Goal: Information Seeking & Learning: Learn about a topic

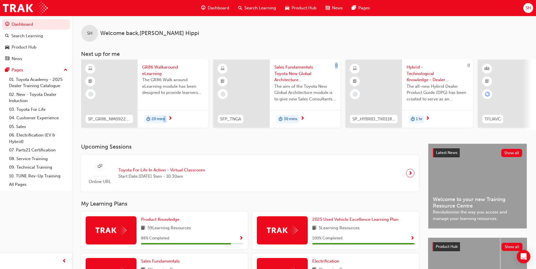
drag, startPoint x: 162, startPoint y: 132, endPoint x: 223, endPoint y: 138, distance: 61.0
click at [223, 138] on div "SH Welcome back , [PERSON_NAME] Next up for me SP_GR86_NM0922_EL GR86 Walkaroun…" at bounding box center [304, 80] width 464 height 128
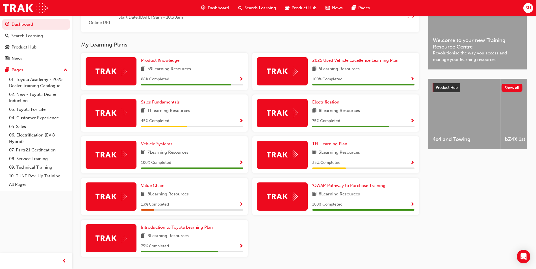
scroll to position [169, 0]
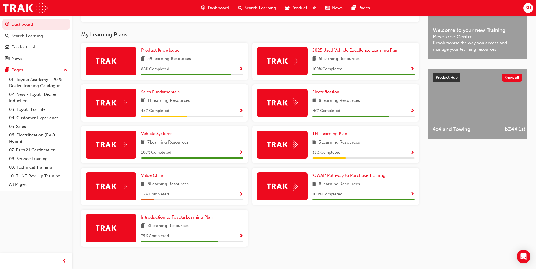
click at [160, 95] on link "Sales Fundamentals" at bounding box center [161, 92] width 41 height 6
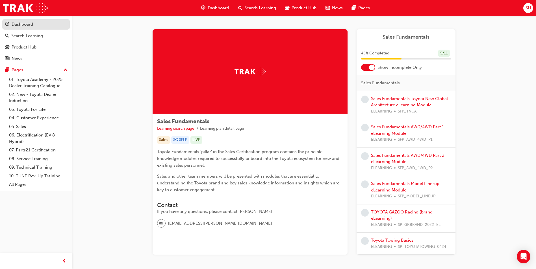
click at [27, 25] on div "Dashboard" at bounding box center [22, 24] width 21 height 6
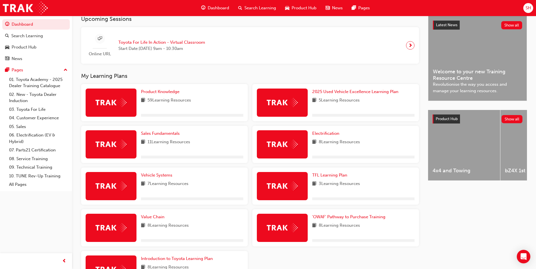
scroll to position [169, 0]
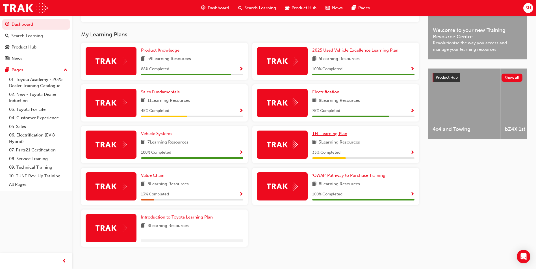
click at [332, 134] on span "TFL Learning Plan" at bounding box center [329, 133] width 35 height 5
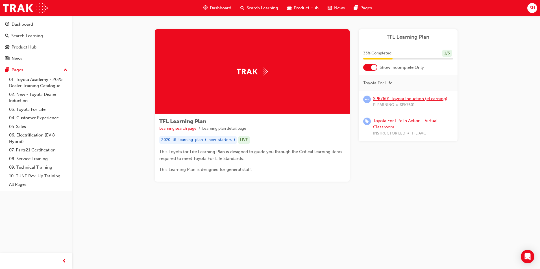
click at [416, 100] on link "SPK7601 Toyota Induction (eLearning)" at bounding box center [410, 98] width 74 height 5
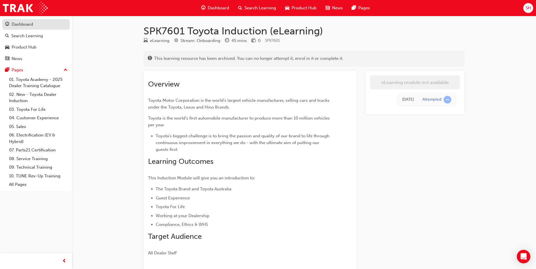
click at [18, 22] on div "Dashboard" at bounding box center [22, 24] width 21 height 6
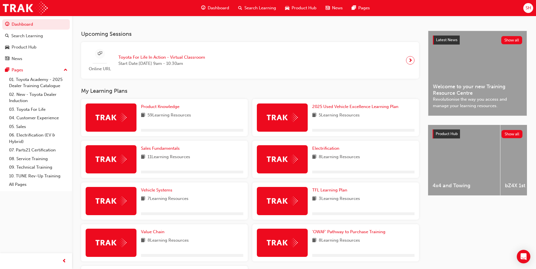
scroll to position [177, 0]
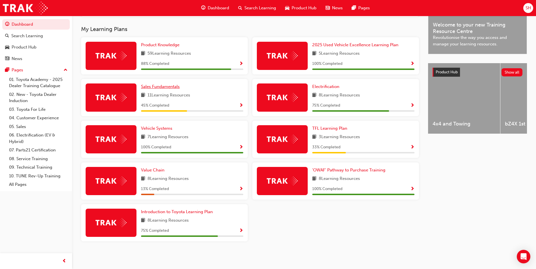
click at [160, 84] on span "Sales Fundamentals" at bounding box center [160, 86] width 39 height 5
click at [337, 132] on link "TFL Learning Plan" at bounding box center [330, 128] width 37 height 6
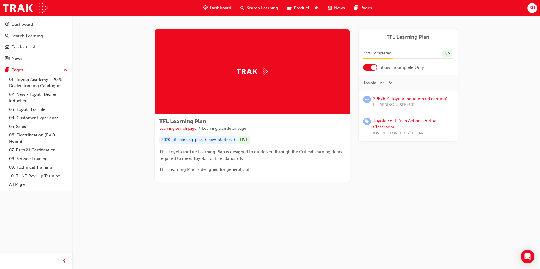
click at [367, 98] on span "learningRecordVerb_ATTEMPT-icon" at bounding box center [367, 100] width 8 height 8
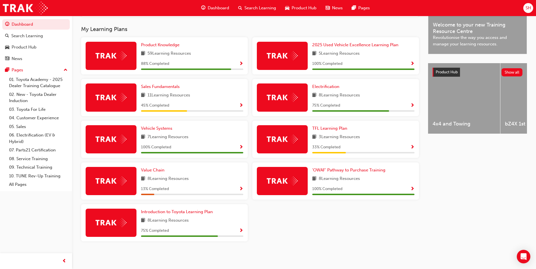
scroll to position [177, 0]
click at [208, 214] on span "Introduction to Toyota Learning Plan" at bounding box center [177, 212] width 72 height 5
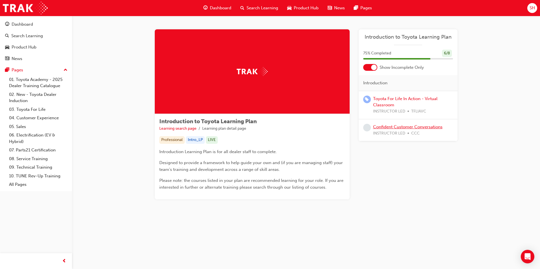
click at [413, 125] on link "Confident Customer Conversations" at bounding box center [407, 127] width 69 height 5
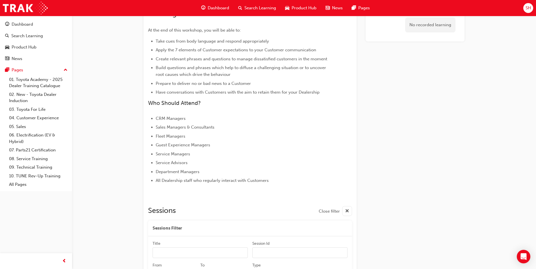
scroll to position [233, 0]
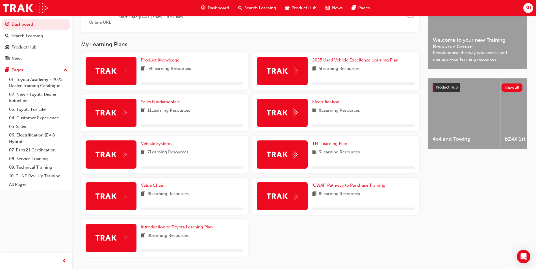
scroll to position [177, 0]
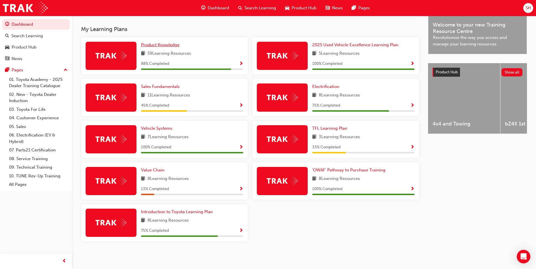
click at [162, 45] on span "Product Knowledge" at bounding box center [160, 44] width 38 height 5
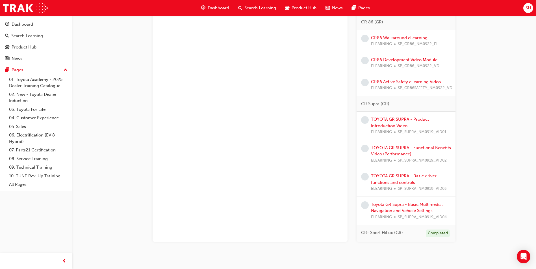
scroll to position [383, 0]
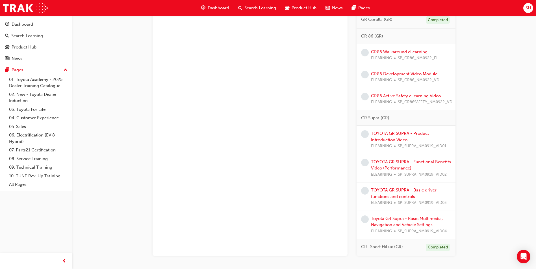
click at [418, 49] on div "GR86 Walkaround eLearning ELEARNING SP_GR86_NM0922_EL" at bounding box center [404, 55] width 67 height 13
click at [418, 53] on link "GR86 Walkaround eLearning" at bounding box center [399, 51] width 56 height 5
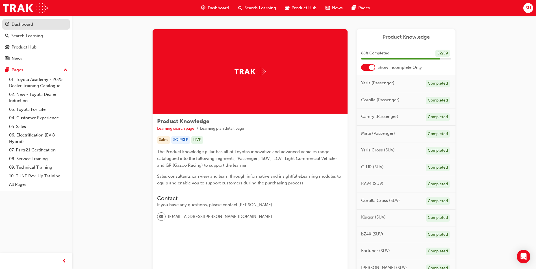
click at [12, 26] on div "Dashboard" at bounding box center [22, 24] width 21 height 6
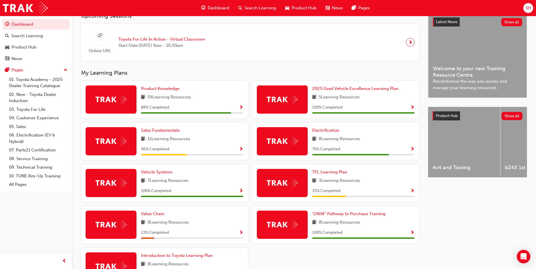
scroll to position [141, 0]
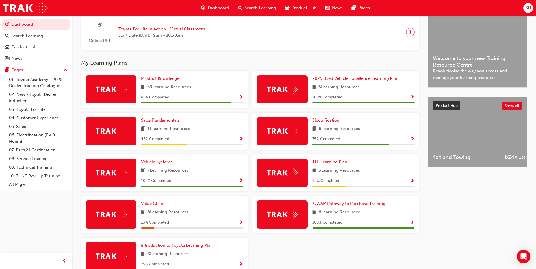
click at [163, 122] on span "Sales Fundamentals" at bounding box center [160, 120] width 39 height 5
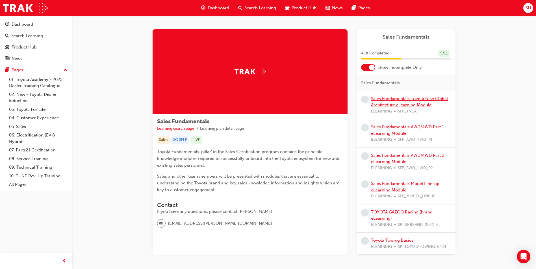
click at [427, 98] on link "Sales Fundamentals Toyota New Global Architecture eLearning Module" at bounding box center [409, 102] width 77 height 12
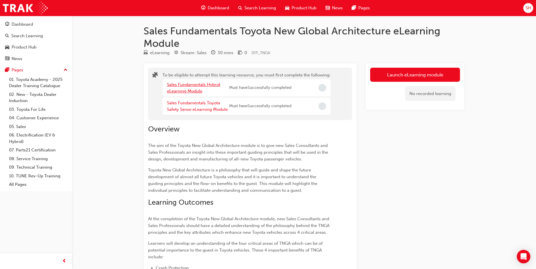
click at [199, 87] on link "Sales Fundamentals Hybrid eLearning Module" at bounding box center [193, 88] width 53 height 12
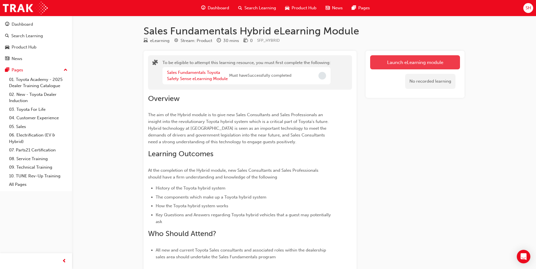
click at [434, 65] on button "Launch eLearning module" at bounding box center [415, 62] width 90 height 14
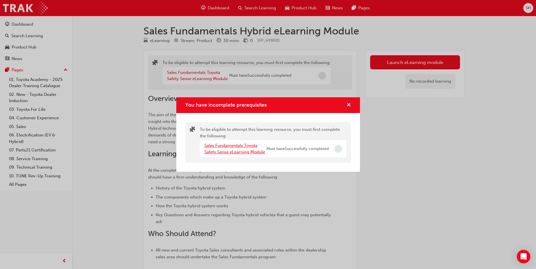
click at [230, 146] on link "Sales Fundamentals Toyota Safety Sense eLearning Module" at bounding box center [234, 149] width 61 height 12
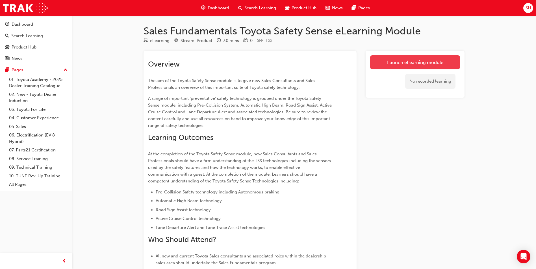
click at [398, 59] on link "Launch eLearning module" at bounding box center [415, 62] width 90 height 14
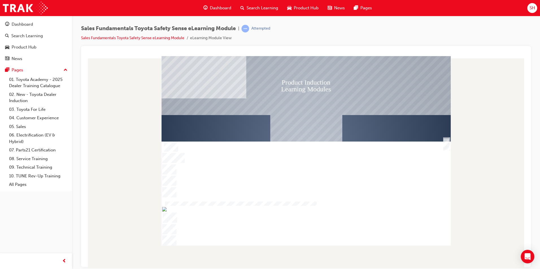
click at [445, 144] on div "SmartShape" at bounding box center [446, 150] width 6 height 12
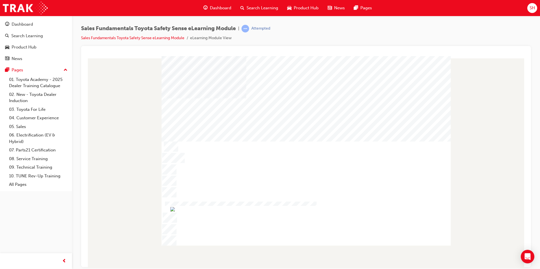
click at [400, 252] on div at bounding box center [306, 162] width 441 height 212
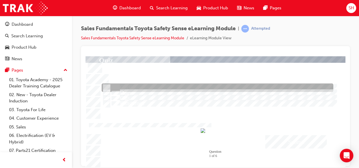
click at [131, 87] on div at bounding box center [218, 88] width 232 height 8
radio input "true"
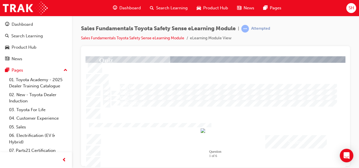
click at [302, 145] on div "Submit" at bounding box center [297, 141] width 62 height 13
click at [295, 140] on div at bounding box center [216, 111] width 260 height 111
click at [210, 132] on div at bounding box center [230, 144] width 289 height 163
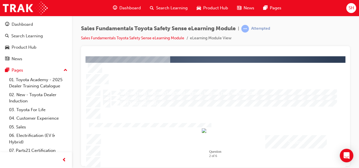
click at [218, 86] on div at bounding box center [218, 88] width 232 height 8
click at [282, 138] on div "Submit" at bounding box center [297, 141] width 62 height 13
click at [217, 90] on div at bounding box center [216, 111] width 260 height 111
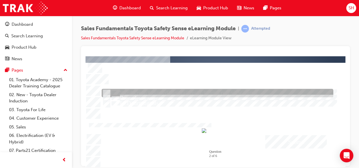
click at [224, 91] on div at bounding box center [218, 93] width 232 height 8
radio input "false"
radio input "true"
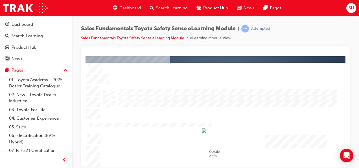
click at [292, 146] on div "Submit" at bounding box center [297, 141] width 62 height 13
click at [220, 131] on div at bounding box center [216, 111] width 260 height 111
click at [220, 131] on div at bounding box center [230, 144] width 289 height 163
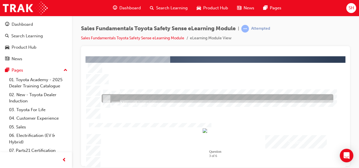
click at [172, 97] on div at bounding box center [218, 98] width 232 height 8
radio input "true"
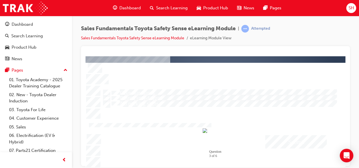
click at [293, 140] on div "Submit" at bounding box center [297, 141] width 62 height 13
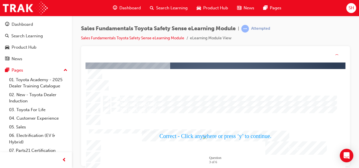
click at [224, 129] on div at bounding box center [216, 117] width 260 height 111
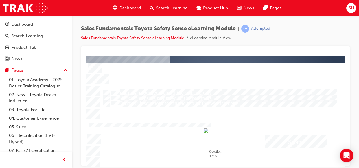
click at [131, 89] on div at bounding box center [218, 93] width 232 height 8
radio input "true"
click at [137, 84] on div at bounding box center [218, 88] width 232 height 8
radio input "true"
click at [273, 144] on div "Submit" at bounding box center [297, 141] width 62 height 13
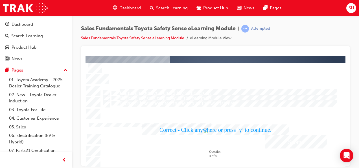
click at [216, 117] on div at bounding box center [216, 111] width 260 height 111
click at [213, 126] on div at bounding box center [230, 144] width 289 height 163
click at [203, 133] on div at bounding box center [230, 144] width 289 height 163
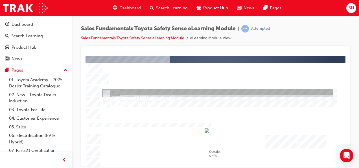
click at [217, 91] on div at bounding box center [218, 93] width 232 height 8
radio input "true"
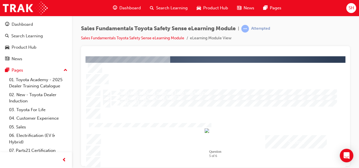
click at [298, 136] on div "Submit" at bounding box center [297, 141] width 62 height 13
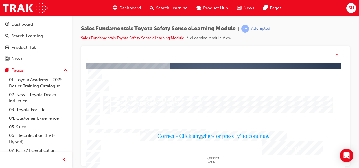
click at [232, 133] on div at bounding box center [216, 117] width 260 height 111
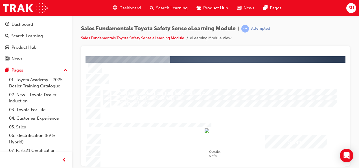
click at [232, 126] on div at bounding box center [230, 144] width 289 height 163
click at [189, 116] on div at bounding box center [216, 100] width 232 height 35
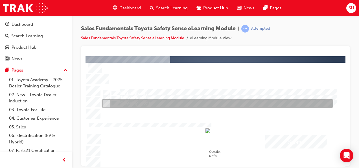
click at [157, 103] on div at bounding box center [218, 103] width 232 height 8
radio input "true"
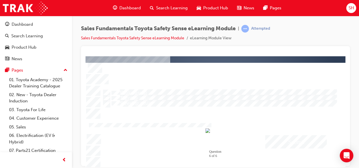
click at [306, 143] on div "Submit" at bounding box center [297, 141] width 62 height 13
click at [252, 129] on div at bounding box center [216, 111] width 260 height 111
click at [252, 129] on div at bounding box center [230, 144] width 289 height 163
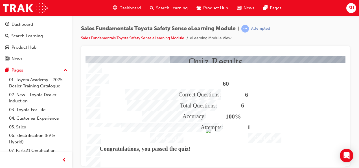
click at [219, 97] on div "Correct Questions:" at bounding box center [173, 94] width 96 height 11
click at [266, 138] on div "Continue" at bounding box center [265, 137] width 34 height 10
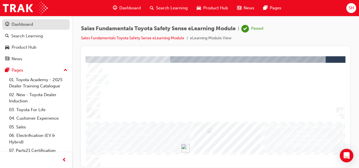
click at [37, 28] on div "Dashboard" at bounding box center [36, 24] width 62 height 7
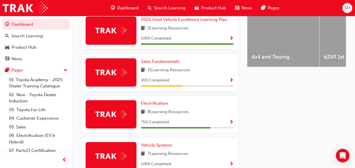
scroll to position [254, 0]
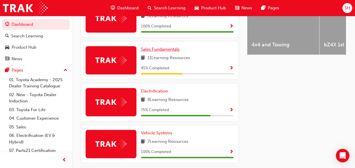
click at [168, 52] on span "Sales Fundamentals" at bounding box center [160, 49] width 39 height 5
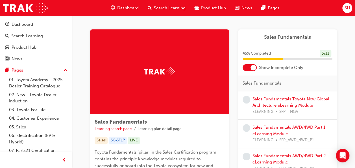
click at [291, 104] on link "Sales Fundamentals Toyota New Global Architecture eLearning Module" at bounding box center [291, 102] width 77 height 12
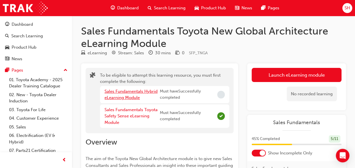
click at [140, 90] on link "Sales Fundamentals Hybrid eLearning Module" at bounding box center [131, 95] width 53 height 12
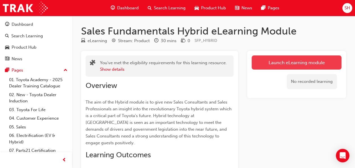
click at [311, 66] on button "Launch eLearning module" at bounding box center [297, 62] width 90 height 14
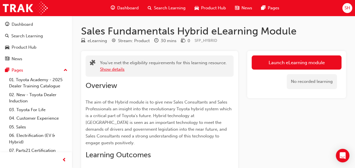
click at [120, 68] on button "Show details" at bounding box center [112, 69] width 25 height 6
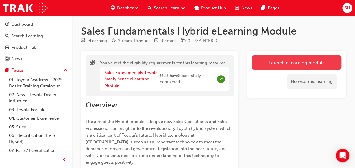
click at [277, 56] on link "Launch eLearning module" at bounding box center [297, 62] width 90 height 14
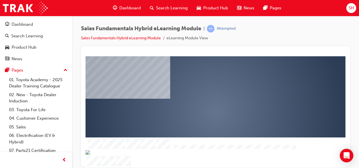
click at [199, 95] on div "play" at bounding box center [199, 95] width 0 height 0
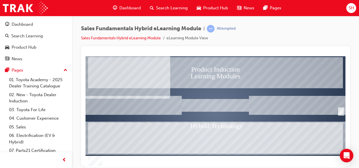
click at [339, 108] on div "SmartShape" at bounding box center [340, 111] width 5 height 7
click at [340, 108] on div "SmartShape" at bounding box center [340, 111] width 5 height 7
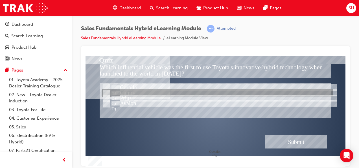
click at [144, 89] on div at bounding box center [218, 93] width 232 height 8
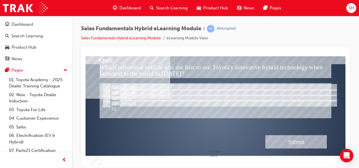
click at [315, 139] on div "Submit" at bounding box center [297, 141] width 62 height 13
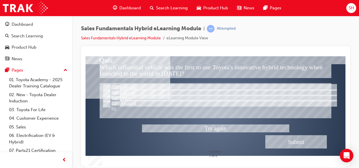
drag, startPoint x: 183, startPoint y: 71, endPoint x: 99, endPoint y: 66, distance: 84.6
click at [99, 66] on div at bounding box center [216, 111] width 260 height 111
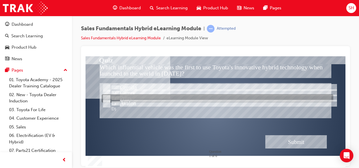
click at [115, 96] on div at bounding box center [218, 98] width 232 height 8
radio input "false"
radio input "true"
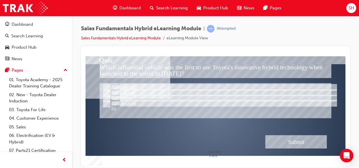
click at [302, 143] on div "Submit" at bounding box center [297, 141] width 62 height 13
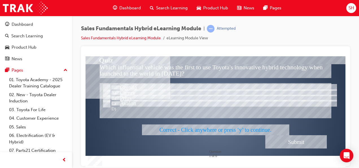
click at [227, 125] on div at bounding box center [216, 111] width 260 height 111
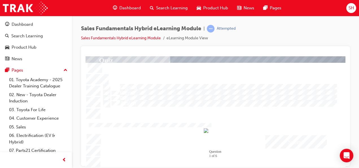
click at [199, 116] on div at bounding box center [216, 100] width 232 height 35
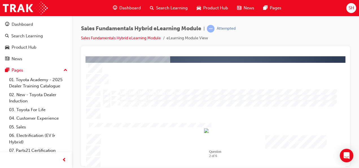
click at [138, 85] on div at bounding box center [218, 88] width 232 height 8
click at [295, 140] on div "Submit" at bounding box center [297, 141] width 62 height 13
click at [209, 125] on div at bounding box center [216, 111] width 260 height 111
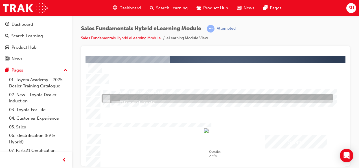
click at [136, 94] on div at bounding box center [218, 98] width 232 height 8
radio input "false"
radio input "true"
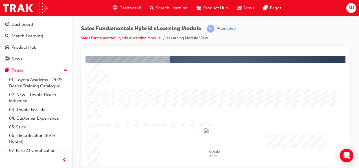
click at [268, 138] on div "Submit" at bounding box center [297, 141] width 62 height 13
click at [176, 130] on div at bounding box center [216, 111] width 260 height 111
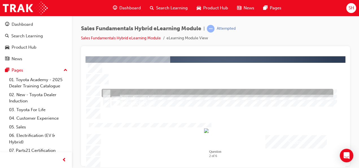
click at [134, 92] on div at bounding box center [218, 93] width 232 height 8
radio input "true"
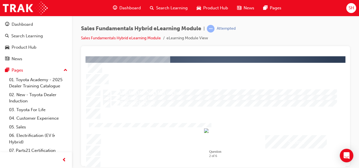
click at [278, 138] on div "Submit" at bounding box center [297, 141] width 62 height 13
click at [186, 127] on div at bounding box center [216, 111] width 260 height 111
click at [195, 133] on div "Correct - Click anywhere or press ‘y’ to continue." at bounding box center [215, 129] width 147 height 11
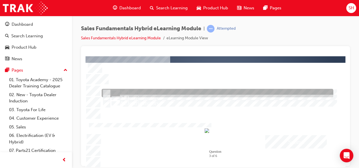
click at [138, 93] on div at bounding box center [218, 93] width 232 height 8
radio input "true"
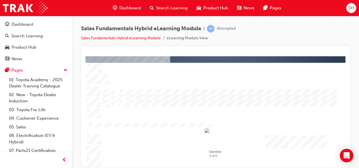
click at [301, 136] on div "Submit" at bounding box center [297, 141] width 62 height 13
click at [193, 122] on div at bounding box center [216, 111] width 260 height 111
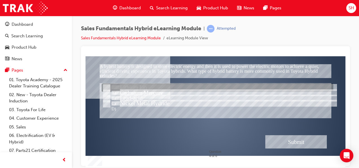
click at [169, 86] on div at bounding box center [218, 88] width 232 height 8
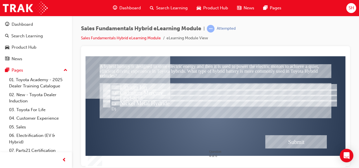
click at [301, 135] on div "Submit" at bounding box center [297, 141] width 62 height 13
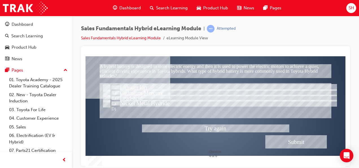
click at [161, 101] on div at bounding box center [216, 111] width 260 height 111
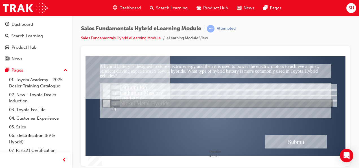
click at [161, 102] on div at bounding box center [218, 103] width 232 height 8
radio input "false"
radio input "true"
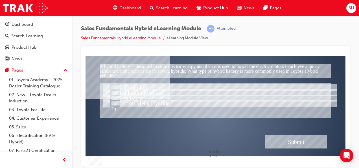
click at [282, 137] on div "Submit" at bounding box center [297, 141] width 62 height 13
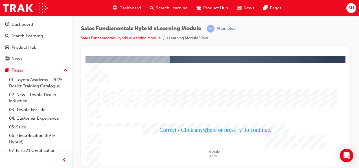
click at [192, 129] on div at bounding box center [216, 111] width 260 height 111
click at [191, 129] on div "Correct - Click anywhere or press ‘y’ to continue." at bounding box center [215, 129] width 147 height 11
click at [153, 84] on div at bounding box center [218, 88] width 232 height 8
radio input "true"
click at [273, 140] on div "Submit" at bounding box center [297, 141] width 62 height 13
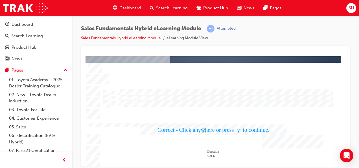
click at [220, 124] on div at bounding box center [216, 111] width 260 height 111
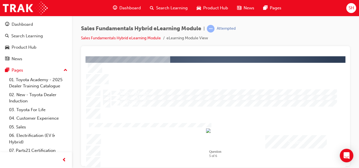
click at [210, 135] on div ">>" at bounding box center [216, 141] width 62 height 13
click at [235, 86] on div at bounding box center [218, 88] width 232 height 8
click at [274, 138] on div "Submit" at bounding box center [297, 141] width 62 height 13
click at [251, 102] on div at bounding box center [216, 111] width 260 height 111
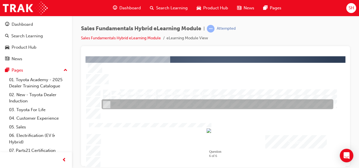
click at [251, 102] on div at bounding box center [218, 104] width 232 height 10
radio input "false"
radio input "true"
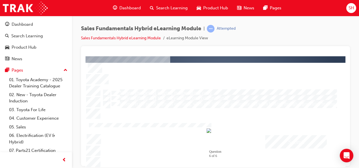
click at [294, 143] on div "Submit" at bounding box center [297, 141] width 62 height 13
click at [235, 130] on div at bounding box center [216, 111] width 260 height 111
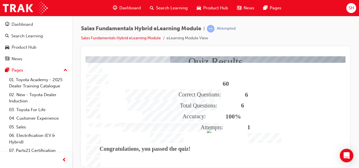
click at [243, 134] on div "" at bounding box center [216, 116] width 260 height 111
click at [268, 136] on div "Continue" at bounding box center [265, 137] width 34 height 10
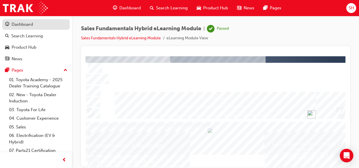
click at [32, 23] on div "Dashboard" at bounding box center [22, 24] width 21 height 6
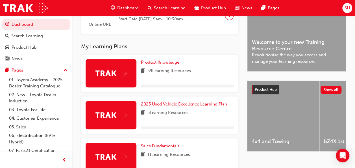
scroll to position [169, 0]
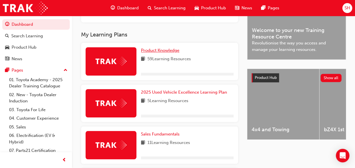
click at [167, 52] on span "Product Knowledge" at bounding box center [160, 50] width 38 height 5
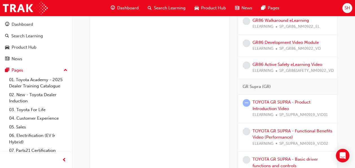
scroll to position [482, 0]
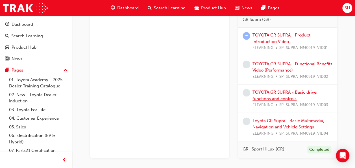
click at [279, 93] on link "TOYOTA GR SUPRA - Basic driver functions and controls" at bounding box center [286, 95] width 66 height 12
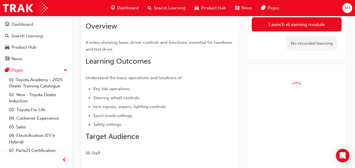
scroll to position [25, 0]
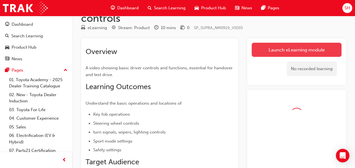
click at [283, 43] on link "Launch eLearning module" at bounding box center [297, 50] width 90 height 14
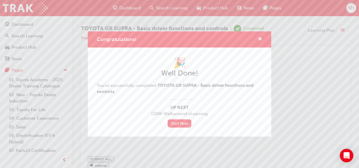
type input "1"
click at [259, 39] on span "cross-icon" at bounding box center [260, 39] width 4 height 5
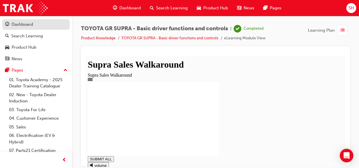
click at [30, 24] on div "Dashboard" at bounding box center [22, 24] width 21 height 6
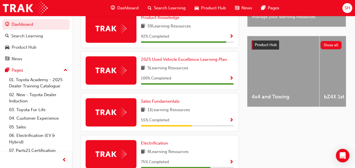
scroll to position [169, 0]
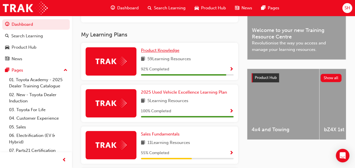
drag, startPoint x: 176, startPoint y: 51, endPoint x: 224, endPoint y: 88, distance: 60.6
click at [176, 51] on span "Product Knowledge" at bounding box center [160, 50] width 38 height 5
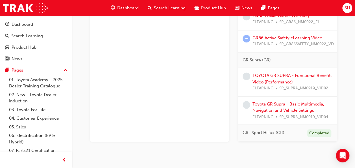
scroll to position [431, 0]
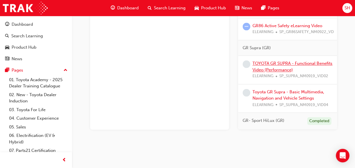
click at [298, 67] on link "TOYOTA GR SUPRA - Functional Benefits Video (Performance)" at bounding box center [293, 67] width 80 height 12
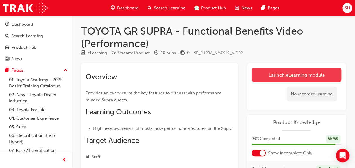
click at [298, 75] on link "Launch eLearning module" at bounding box center [297, 75] width 90 height 14
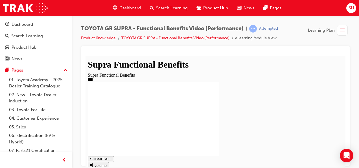
drag, startPoint x: 173, startPoint y: 121, endPoint x: 169, endPoint y: 119, distance: 4.6
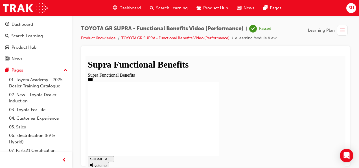
type input "0.863"
click at [10, 21] on div "Dashboard" at bounding box center [36, 24] width 62 height 7
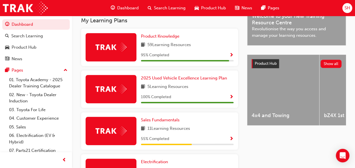
scroll to position [169, 0]
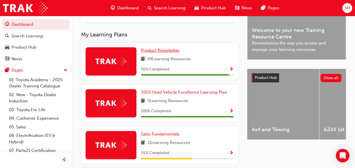
click at [155, 51] on span "Product Knowledge" at bounding box center [160, 50] width 38 height 5
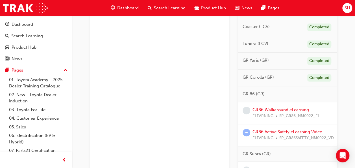
scroll to position [403, 0]
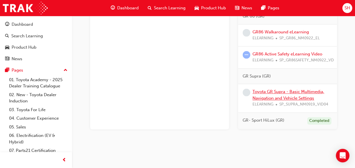
click at [289, 91] on link "Toyota GR Supra - Basic Multimedia, Navigation and Vehicle Settings" at bounding box center [289, 95] width 72 height 12
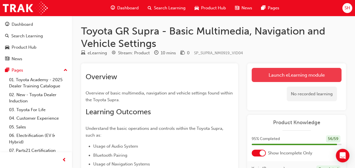
click at [269, 73] on link "Launch eLearning module" at bounding box center [297, 75] width 90 height 14
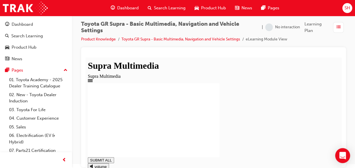
click at [337, 159] on div "Open Intercom Messenger" at bounding box center [342, 155] width 15 height 15
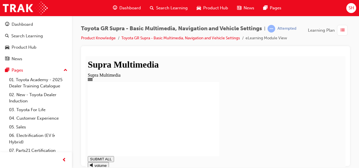
type input "0.953"
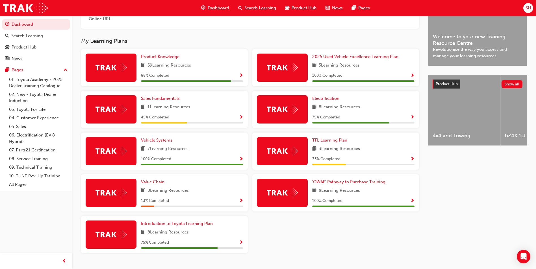
scroll to position [169, 0]
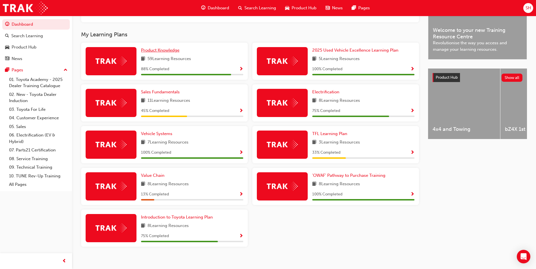
click at [172, 53] on span "Product Knowledge" at bounding box center [160, 50] width 38 height 5
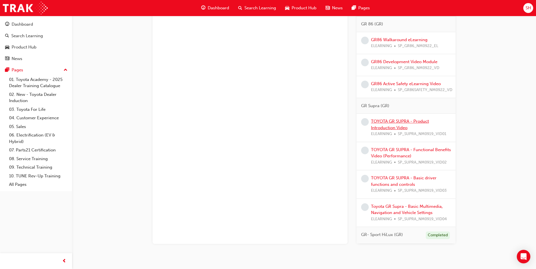
scroll to position [395, 0]
click at [413, 61] on link "GR86 Development Video Module" at bounding box center [404, 61] width 66 height 5
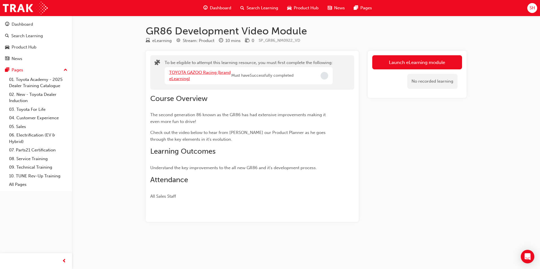
click at [185, 72] on link "TOYOTA GAZOO Racing (brand eLearning)" at bounding box center [200, 76] width 62 height 12
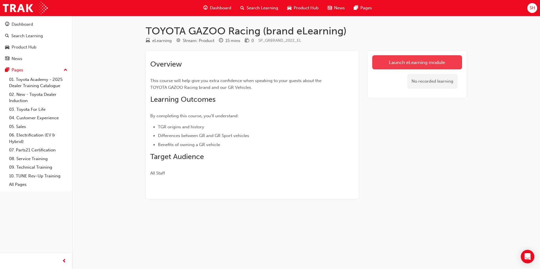
click at [424, 68] on link "Launch eLearning module" at bounding box center [417, 62] width 90 height 14
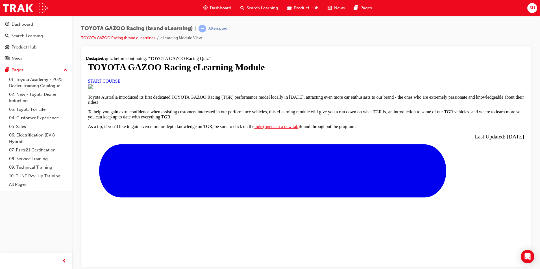
click at [120, 83] on link "START COURSE" at bounding box center [104, 81] width 32 height 5
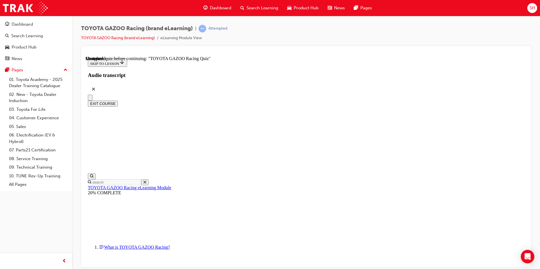
scroll to position [2023, 0]
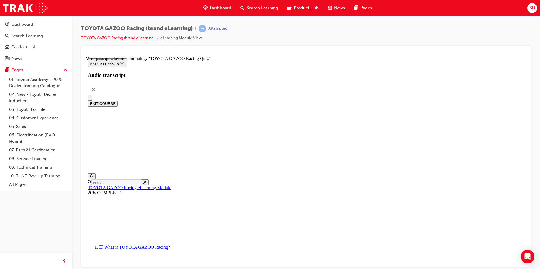
scroll to position [74, 0]
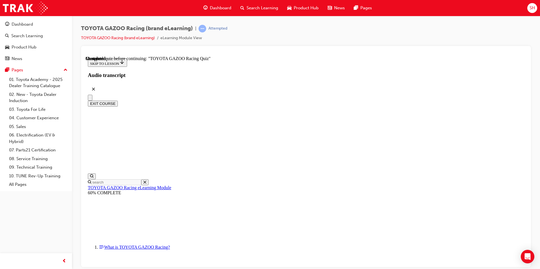
scroll to position [461, 0]
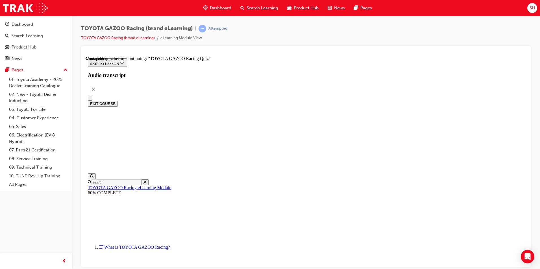
radio input "true"
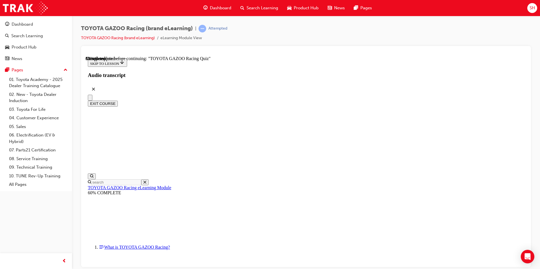
radio input "true"
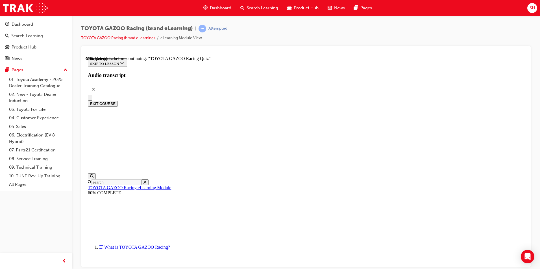
radio input "true"
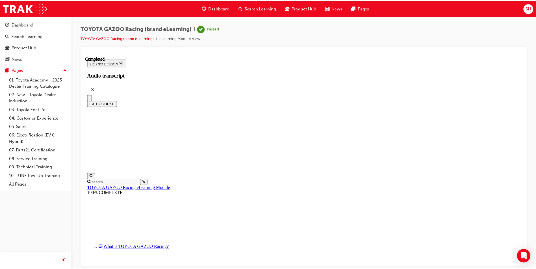
scroll to position [614, 0]
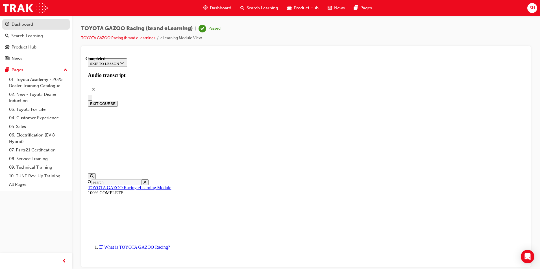
click at [27, 20] on link "Dashboard" at bounding box center [36, 24] width 68 height 10
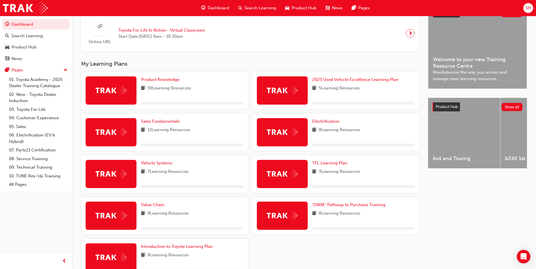
scroll to position [141, 0]
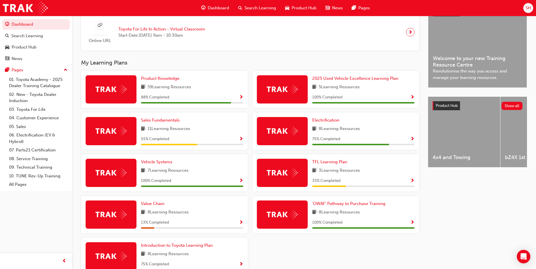
click at [156, 77] on div "Product Knowledge 59 Learning Resources 88 % Completed" at bounding box center [164, 89] width 167 height 37
click at [156, 80] on span "Product Knowledge" at bounding box center [160, 78] width 38 height 5
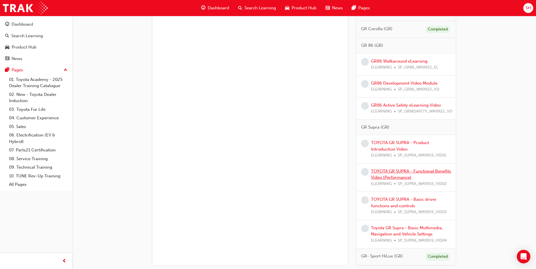
scroll to position [383, 0]
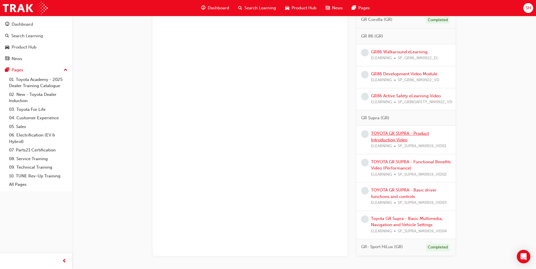
click at [404, 135] on link "TOYOTA GR SUPRA - Product Introduction Video" at bounding box center [400, 137] width 58 height 12
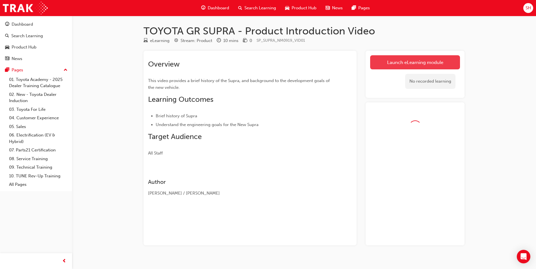
click at [399, 55] on link "Launch eLearning module" at bounding box center [415, 62] width 90 height 14
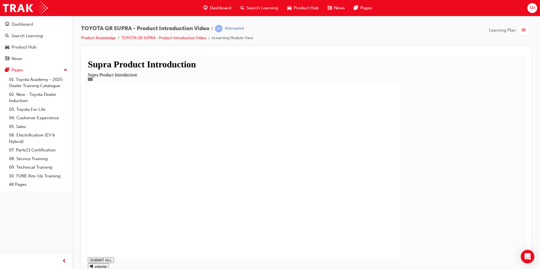
type input "0.846"
click at [35, 23] on div "Dashboard" at bounding box center [36, 24] width 62 height 7
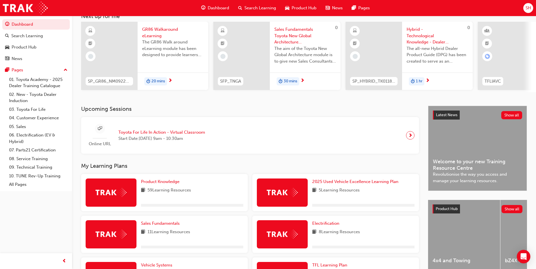
scroll to position [85, 0]
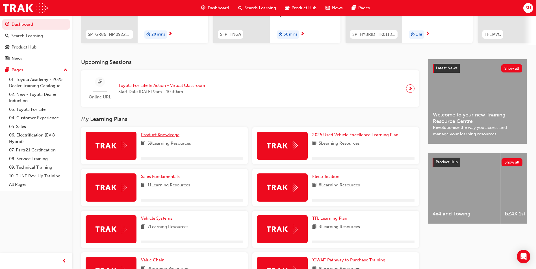
click at [158, 136] on span "Product Knowledge" at bounding box center [160, 134] width 38 height 5
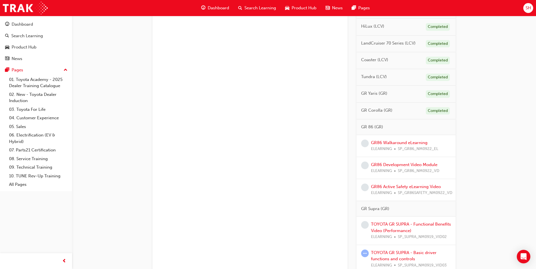
scroll to position [339, 0]
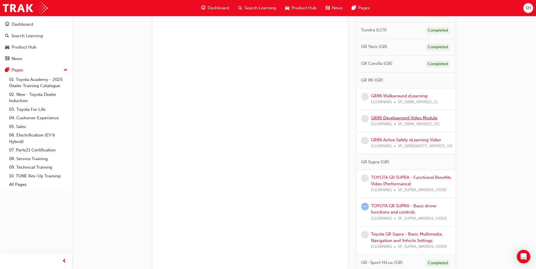
click at [410, 116] on link "GR86 Development Video Module" at bounding box center [404, 118] width 66 height 5
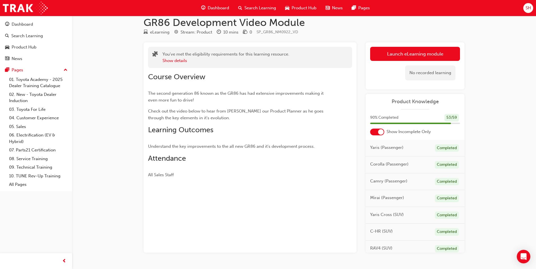
scroll to position [24, 0]
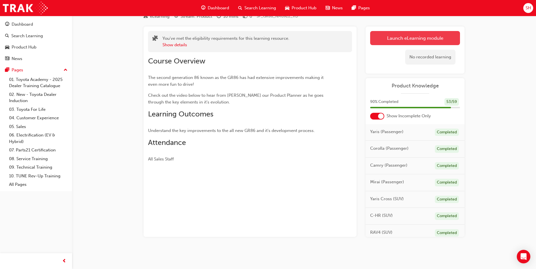
click at [436, 36] on link "Launch eLearning module" at bounding box center [415, 38] width 90 height 14
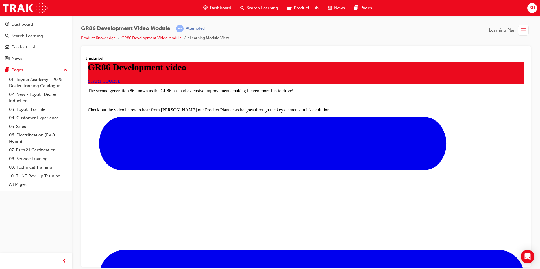
click at [120, 83] on link "START COURSE" at bounding box center [104, 81] width 32 height 5
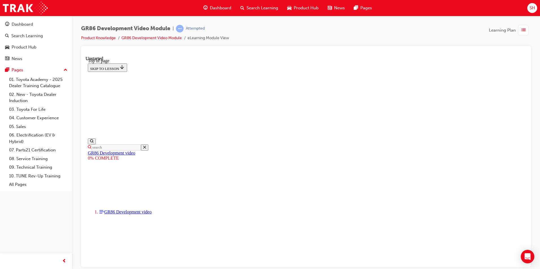
scroll to position [17, 0]
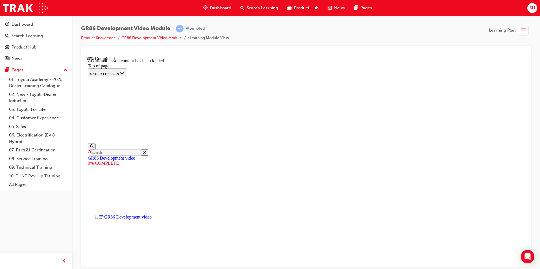
scroll to position [356, 0]
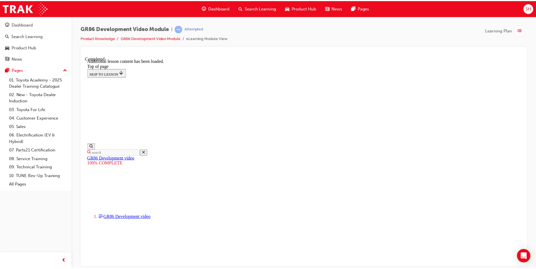
scroll to position [481, 0]
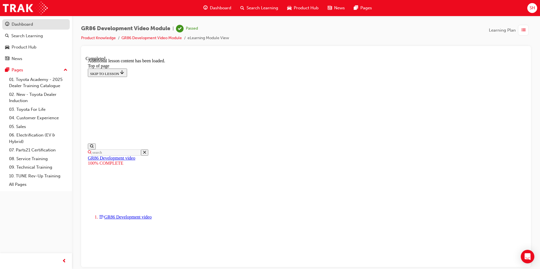
click at [25, 21] on div "Dashboard" at bounding box center [22, 24] width 21 height 6
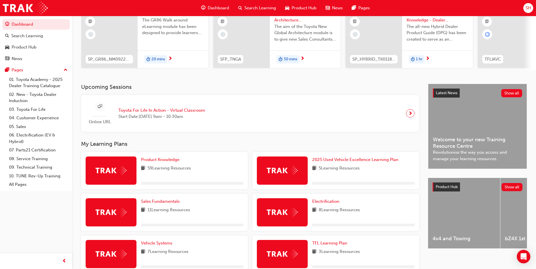
scroll to position [141, 0]
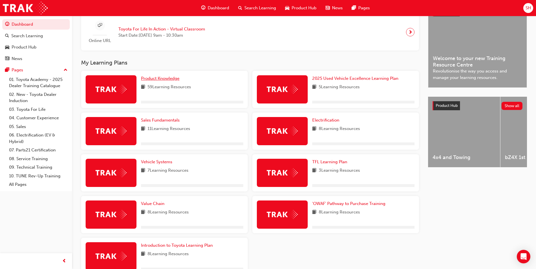
click at [158, 82] on link "Product Knowledge" at bounding box center [161, 78] width 41 height 6
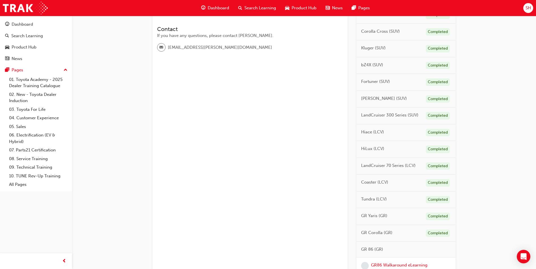
scroll to position [332, 0]
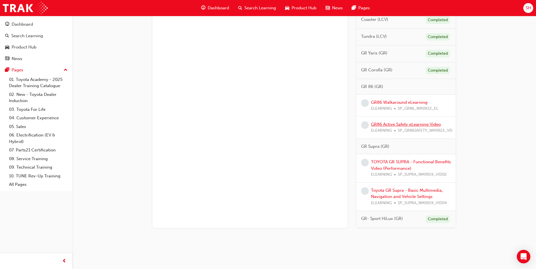
click at [416, 124] on link "GR86 Active Safety eLearning Video" at bounding box center [406, 124] width 70 height 5
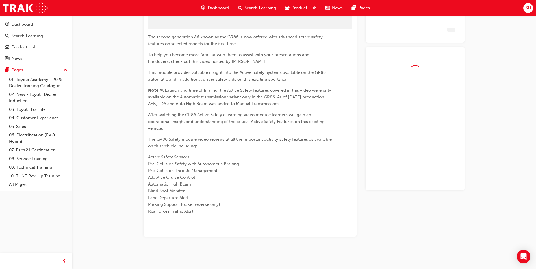
scroll to position [26, 0]
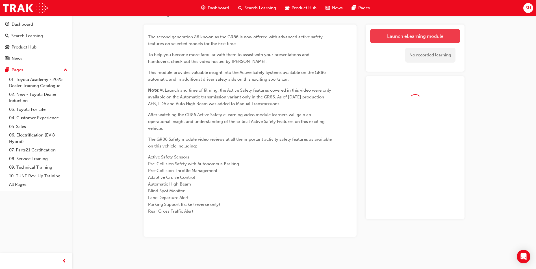
click at [391, 39] on link "Launch eLearning module" at bounding box center [415, 36] width 90 height 14
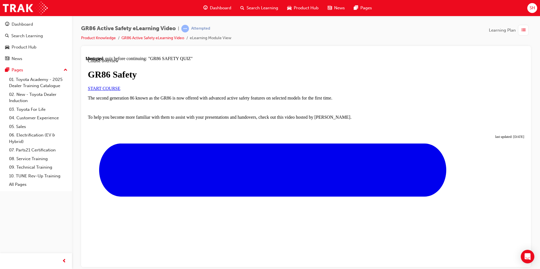
click at [120, 91] on link "START COURSE" at bounding box center [104, 88] width 32 height 5
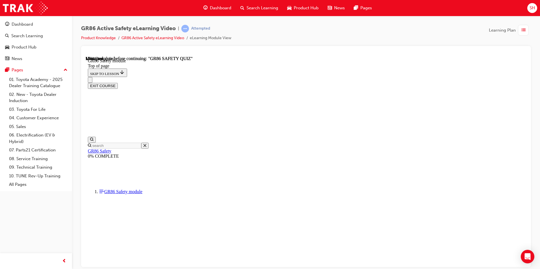
scroll to position [18, 0]
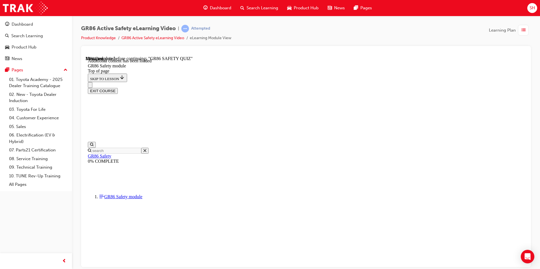
scroll to position [171, 0]
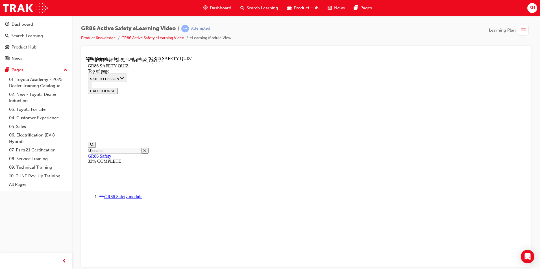
scroll to position [213, 0]
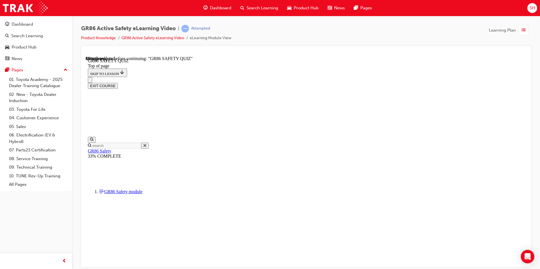
scroll to position [74, 0]
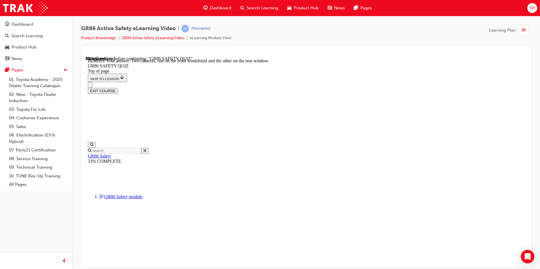
scroll to position [90, 0]
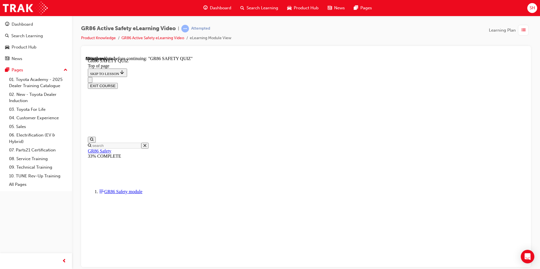
scroll to position [106, 0]
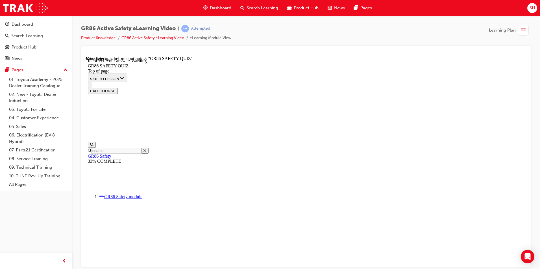
scroll to position [200, 0]
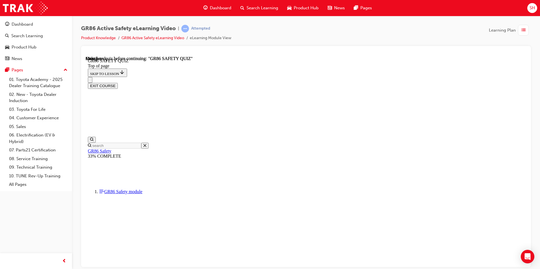
scroll to position [94, 0]
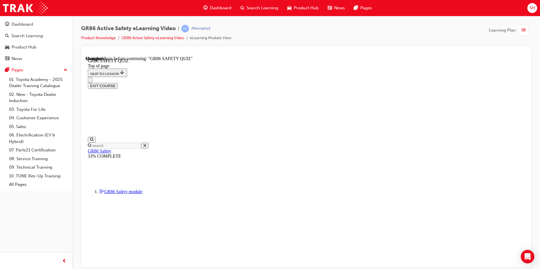
scroll to position [150, 0]
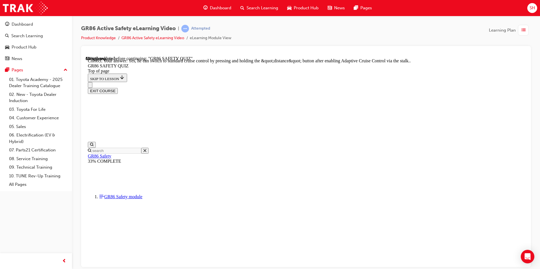
scroll to position [208, 0]
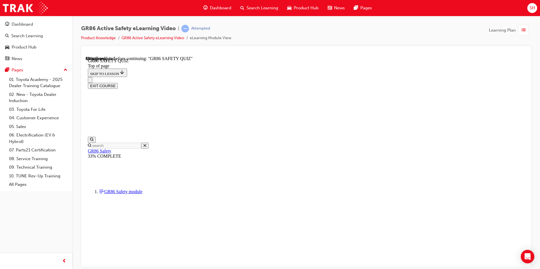
scroll to position [130, 0]
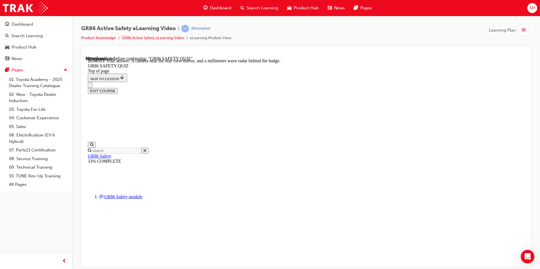
scroll to position [90, 0]
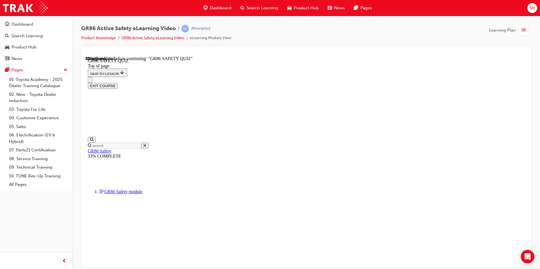
scroll to position [182, 0]
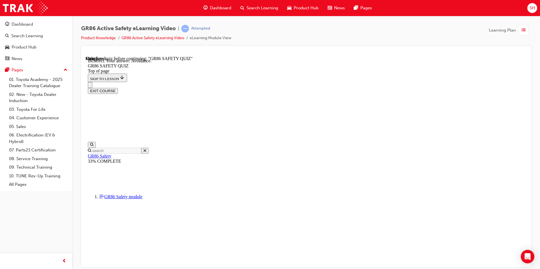
scroll to position [200, 0]
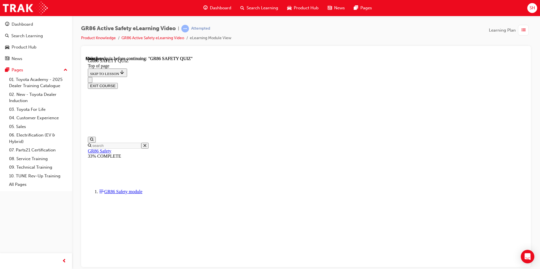
scroll to position [94, 0]
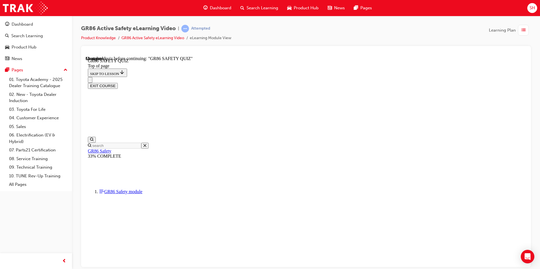
scroll to position [158, 0]
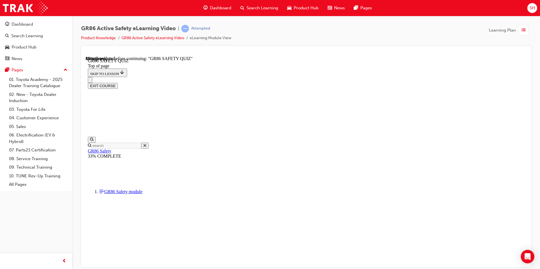
scroll to position [118, 0]
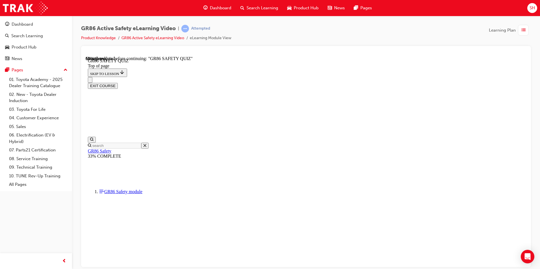
scroll to position [130, 0]
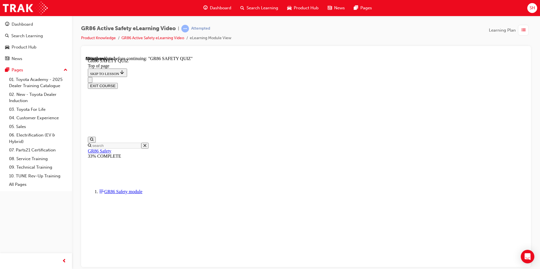
drag, startPoint x: 293, startPoint y: 228, endPoint x: 299, endPoint y: 227, distance: 5.1
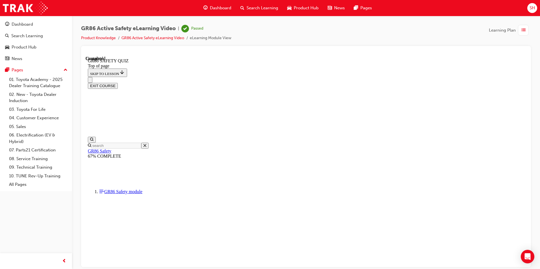
scroll to position [94, 0]
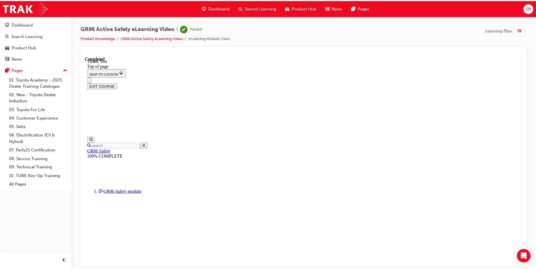
scroll to position [18, 0]
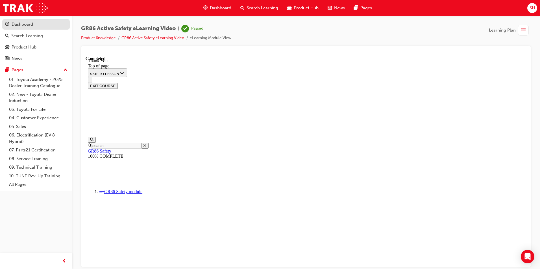
click at [43, 27] on div "Dashboard" at bounding box center [36, 24] width 62 height 7
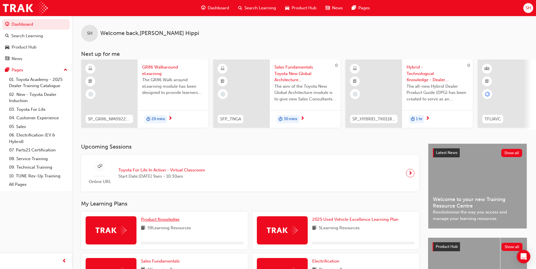
click at [167, 221] on span "Product Knowledge" at bounding box center [160, 219] width 38 height 5
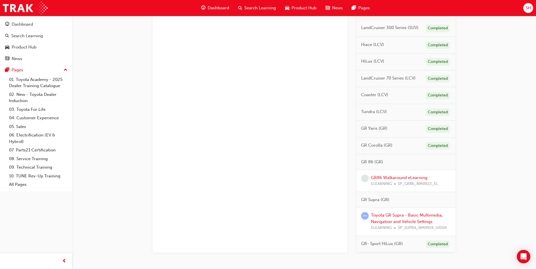
scroll to position [282, 0]
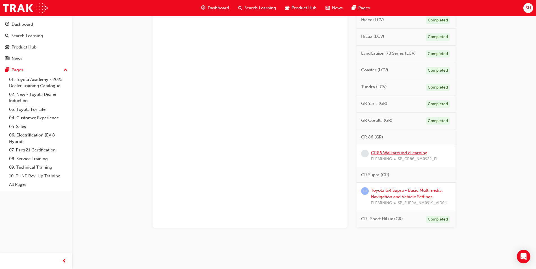
click at [405, 153] on link "GR86 Walkaround eLearning" at bounding box center [399, 153] width 56 height 5
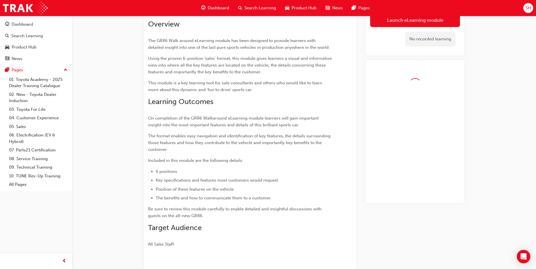
scroll to position [1, 0]
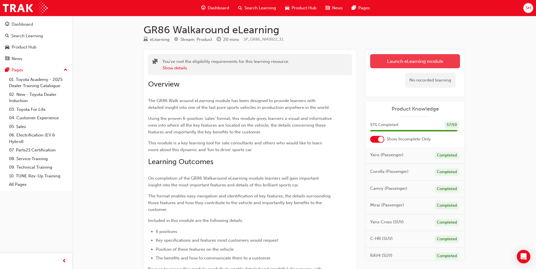
click at [392, 59] on link "Launch eLearning module" at bounding box center [415, 61] width 90 height 14
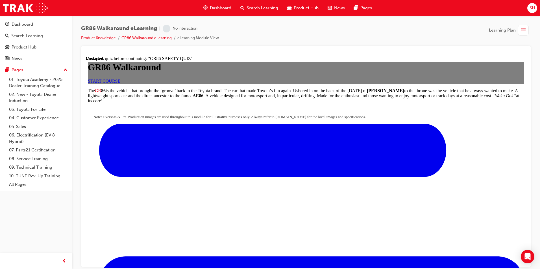
click at [120, 83] on link "START COURSE" at bounding box center [104, 81] width 32 height 5
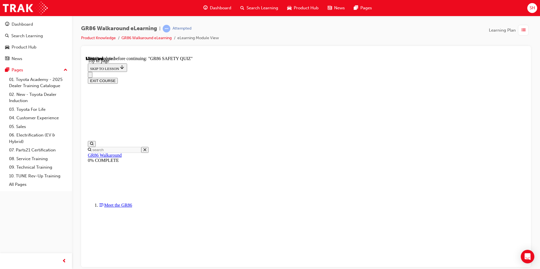
scroll to position [135, 0]
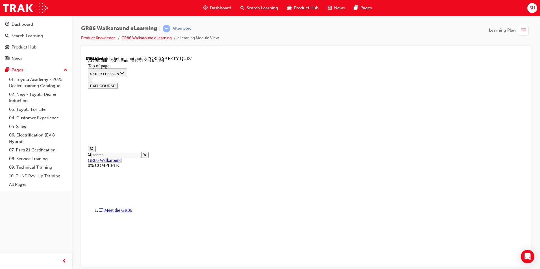
scroll to position [626, 0]
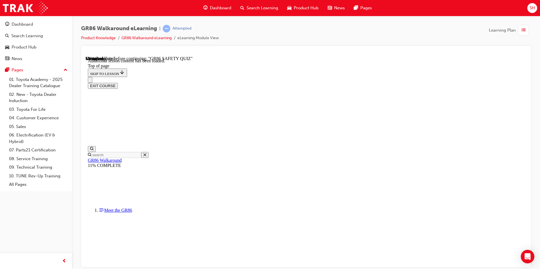
scroll to position [181, 0]
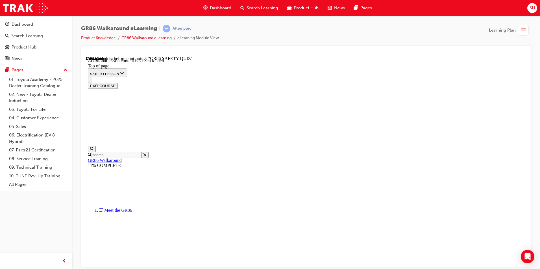
scroll to position [278, 0]
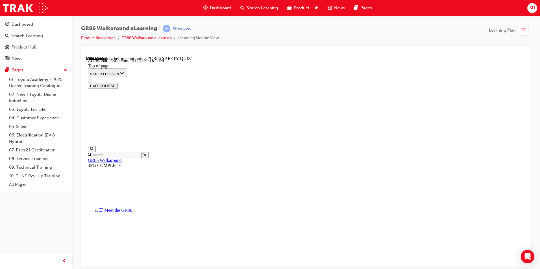
scroll to position [0, 0]
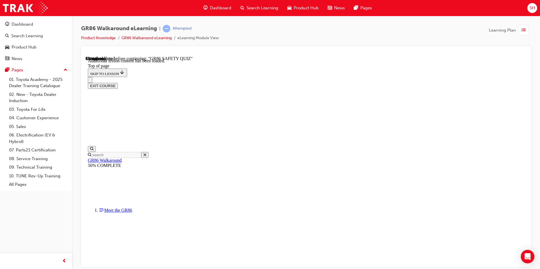
scroll to position [74, 0]
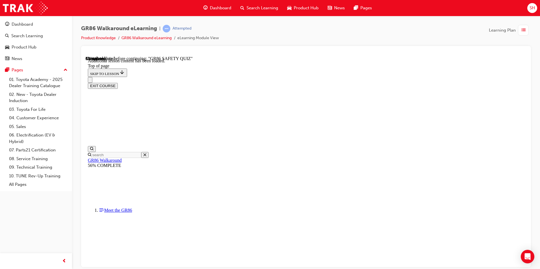
scroll to position [6, 0]
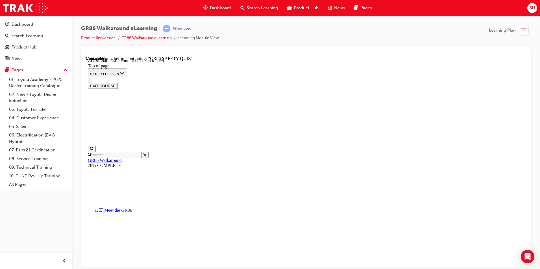
scroll to position [18, 0]
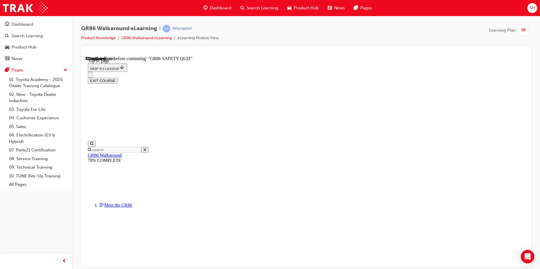
scroll to position [74, 0]
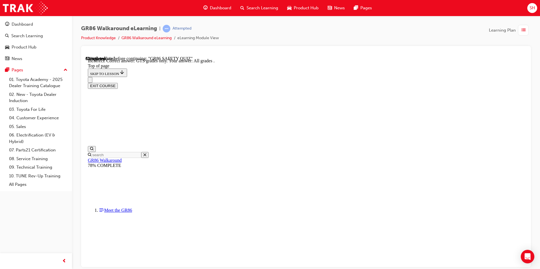
scroll to position [133, 0]
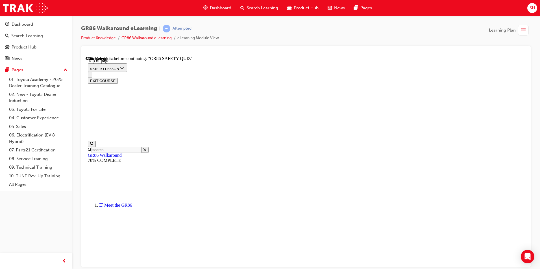
scroll to position [74, 0]
drag, startPoint x: 325, startPoint y: 151, endPoint x: 305, endPoint y: 150, distance: 20.1
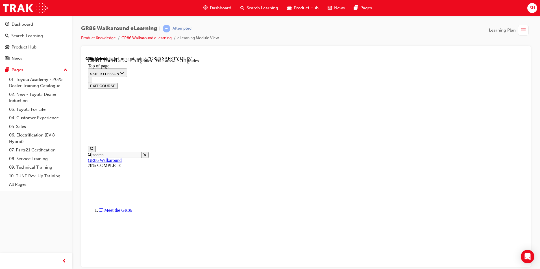
scroll to position [124, 0]
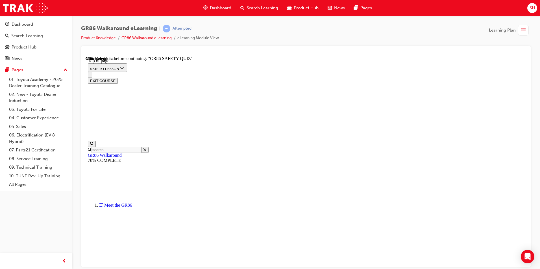
scroll to position [74, 0]
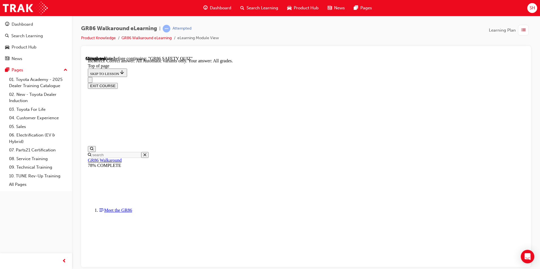
scroll to position [124, 0]
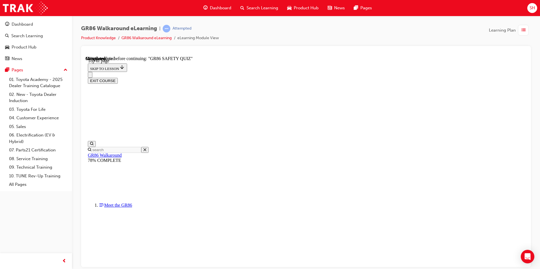
scroll to position [125, 0]
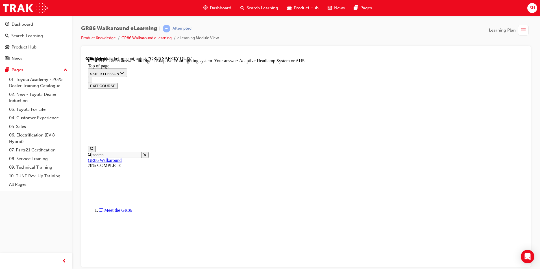
scroll to position [206, 0]
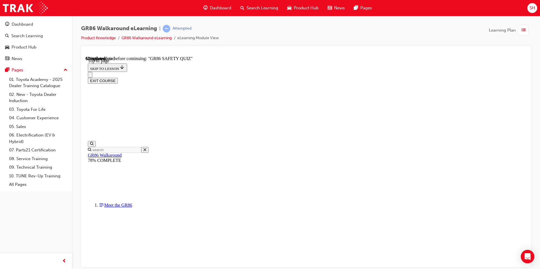
scroll to position [158, 0]
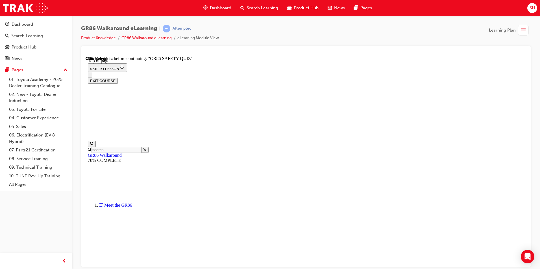
scroll to position [74, 0]
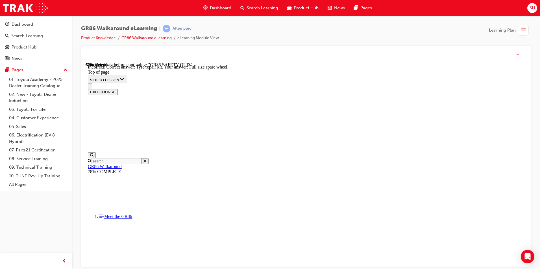
scroll to position [105, 0]
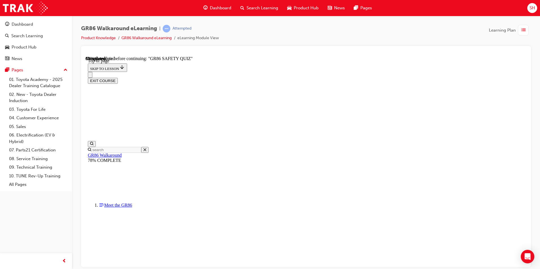
scroll to position [102, 0]
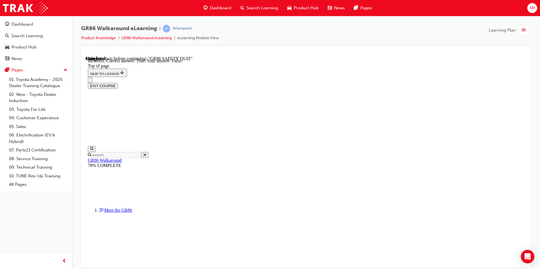
scroll to position [151, 0]
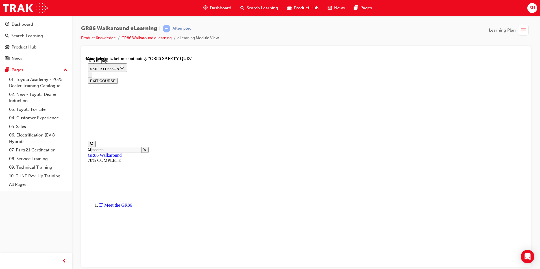
scroll to position [94, 0]
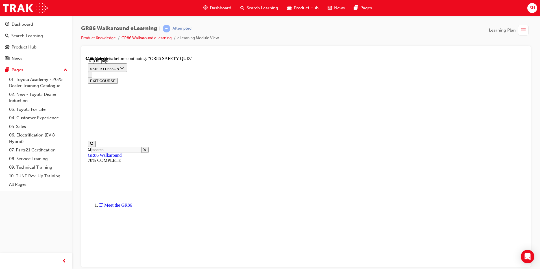
scroll to position [18, 0]
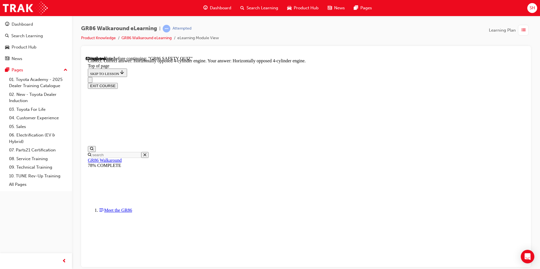
scroll to position [245, 0]
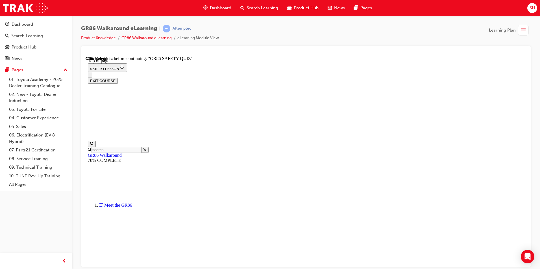
scroll to position [187, 0]
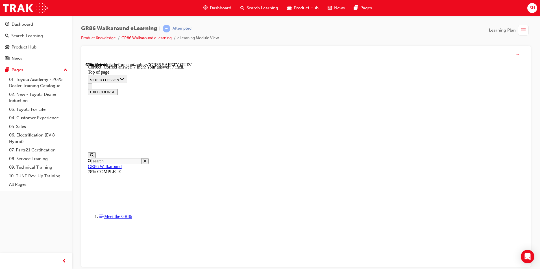
scroll to position [235, 0]
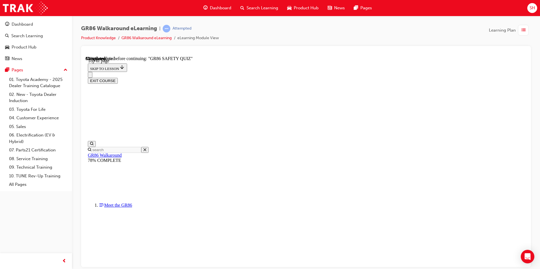
scroll to position [130, 0]
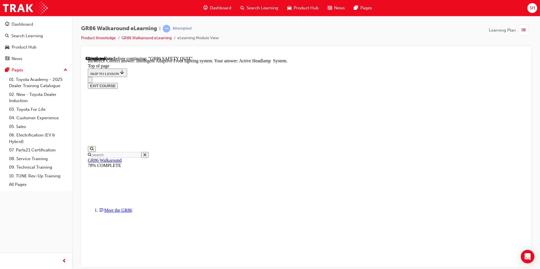
scroll to position [206, 0]
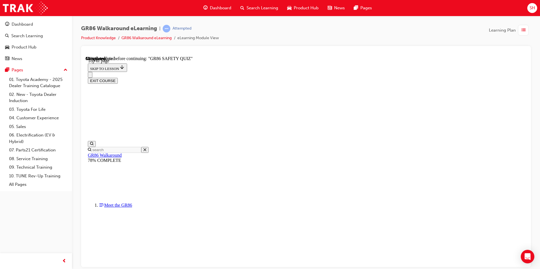
scroll to position [45, 0]
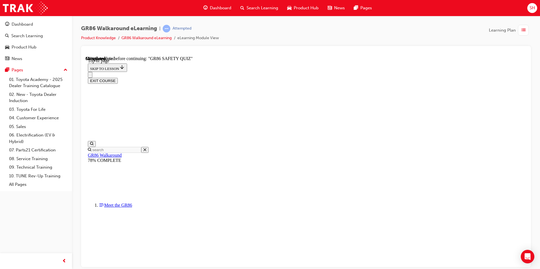
scroll to position [74, 0]
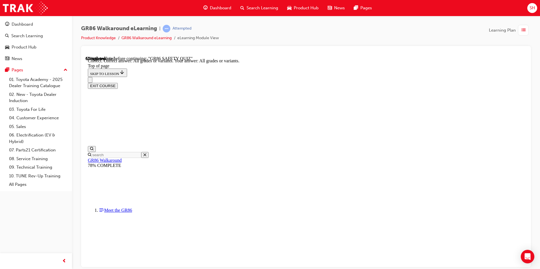
scroll to position [105, 0]
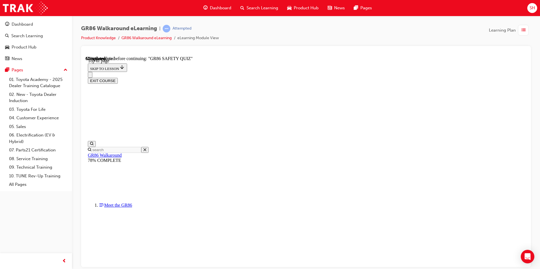
scroll to position [102, 0]
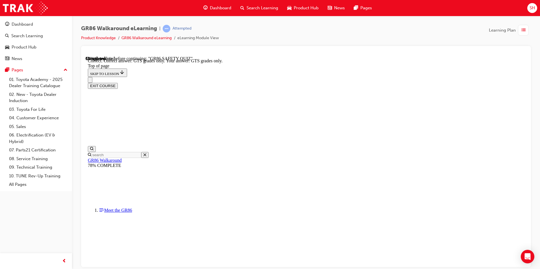
scroll to position [133, 0]
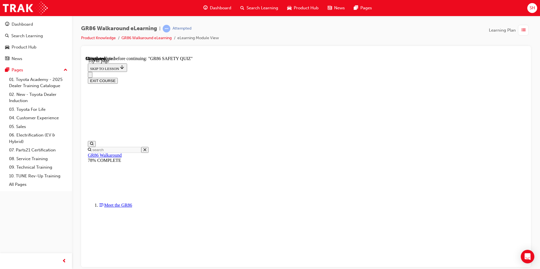
scroll to position [102, 0]
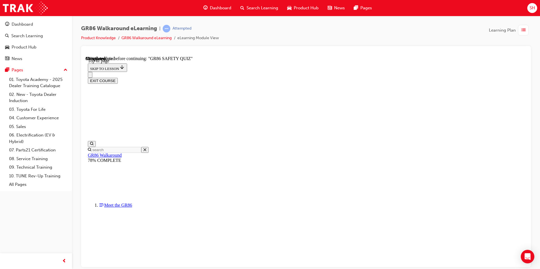
scroll to position [76, 0]
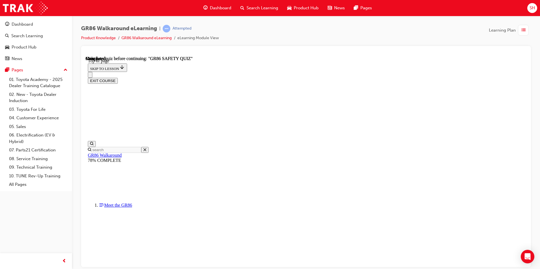
scroll to position [94, 0]
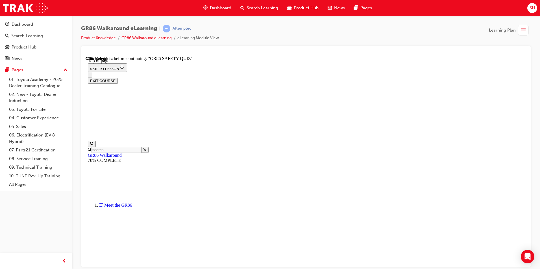
scroll to position [74, 0]
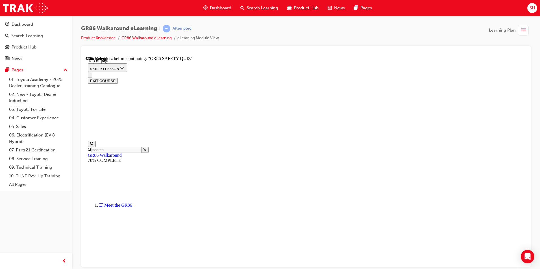
scroll to position [102, 0]
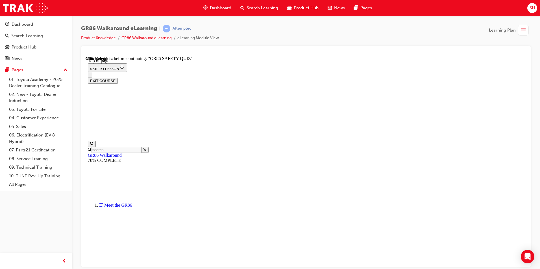
scroll to position [76, 0]
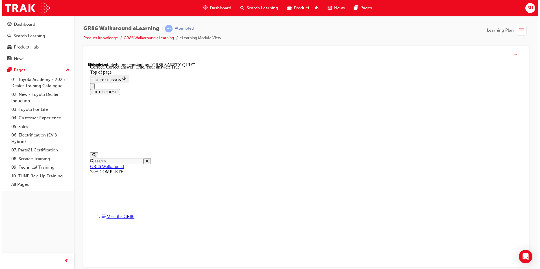
scroll to position [151, 0]
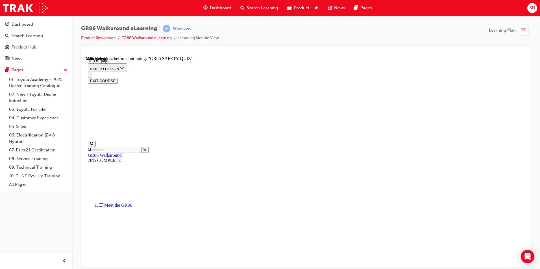
scroll to position [45, 0]
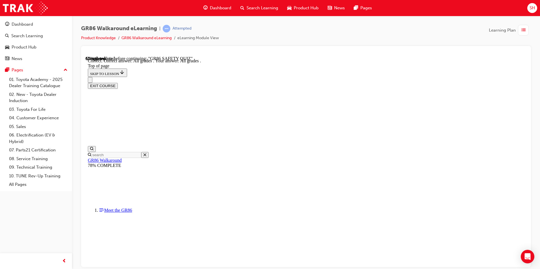
scroll to position [124, 0]
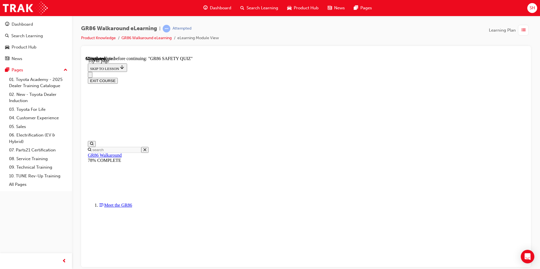
scroll to position [129, 0]
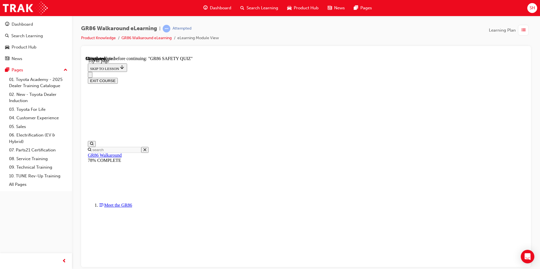
scroll to position [74, 0]
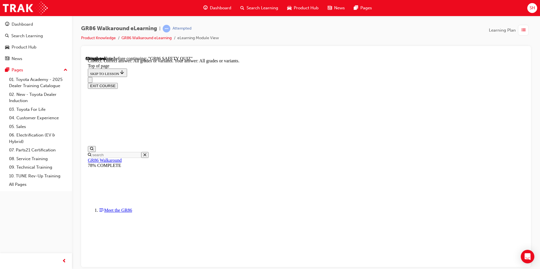
scroll to position [105, 0]
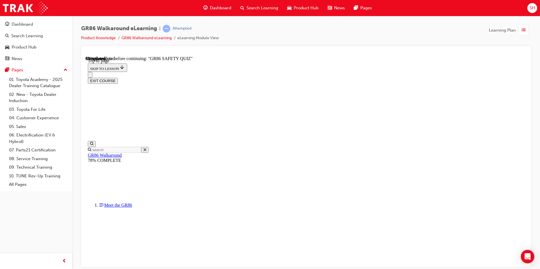
scroll to position [17, 0]
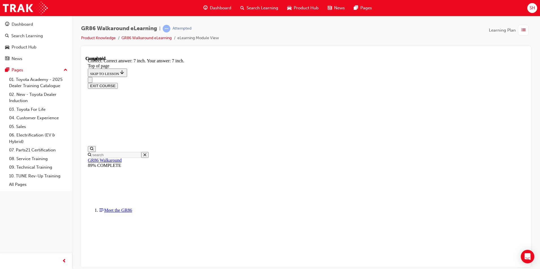
scroll to position [235, 0]
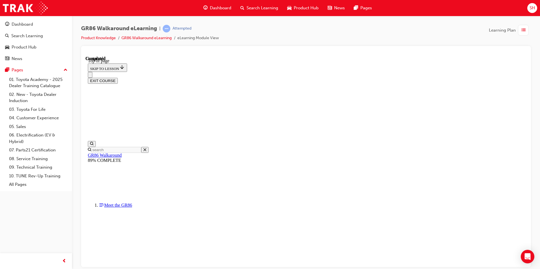
scroll to position [94, 0]
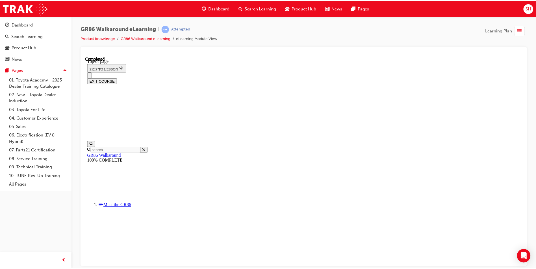
scroll to position [89, 0]
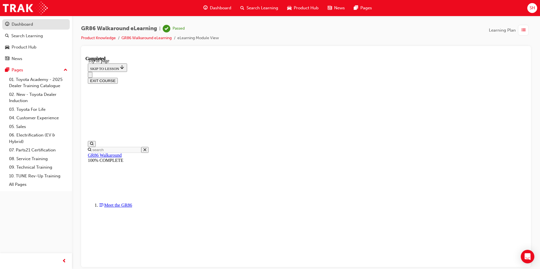
click at [51, 24] on div "Dashboard" at bounding box center [36, 24] width 62 height 7
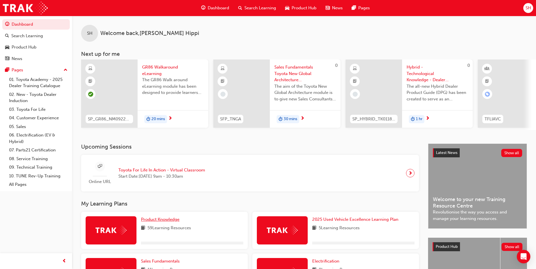
click at [171, 222] on span "Product Knowledge" at bounding box center [160, 219] width 38 height 5
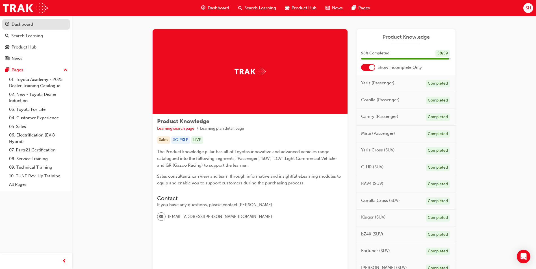
click at [14, 21] on div "Dashboard" at bounding box center [22, 24] width 21 height 6
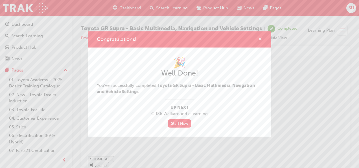
click at [259, 39] on span "cross-icon" at bounding box center [260, 39] width 4 height 5
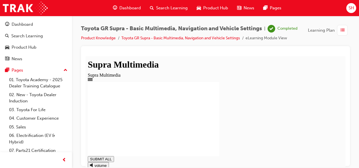
type input "1"
click at [30, 25] on div "Dashboard" at bounding box center [22, 24] width 21 height 6
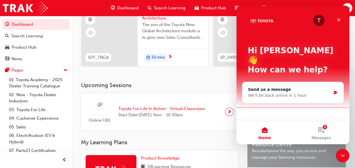
scroll to position [113, 0]
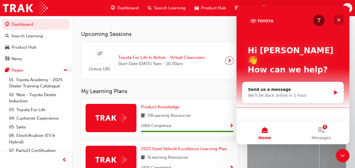
click at [339, 18] on icon "Close" at bounding box center [338, 20] width 5 height 5
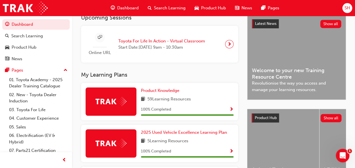
scroll to position [191, 0]
